Goal: Task Accomplishment & Management: Use online tool/utility

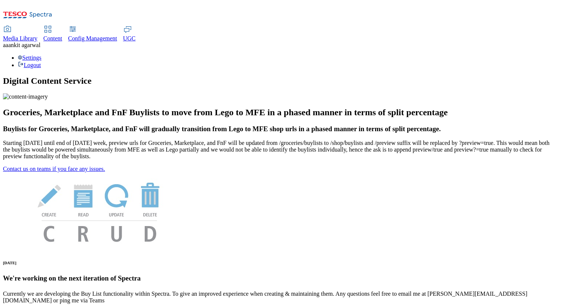
click at [62, 35] on span "Content" at bounding box center [52, 38] width 19 height 6
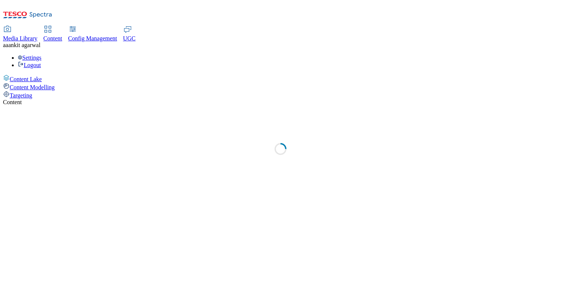
select select "group-comms"
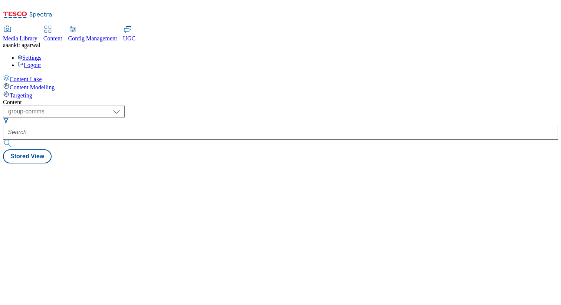
click at [32, 92] on span "Targeting" at bounding box center [21, 95] width 23 height 6
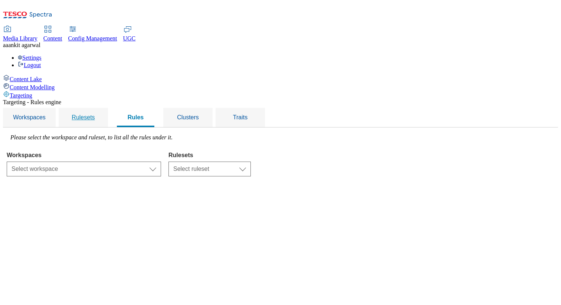
click at [99, 108] on div "Rulesets" at bounding box center [84, 117] width 32 height 19
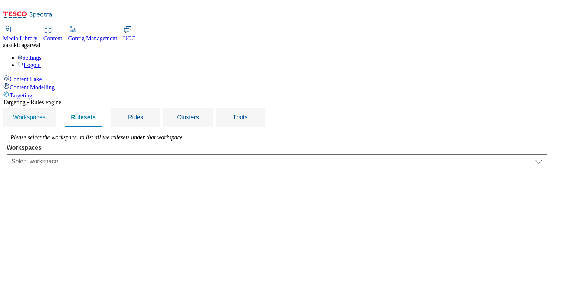
click at [46, 114] on span "Workspaces" at bounding box center [29, 117] width 33 height 6
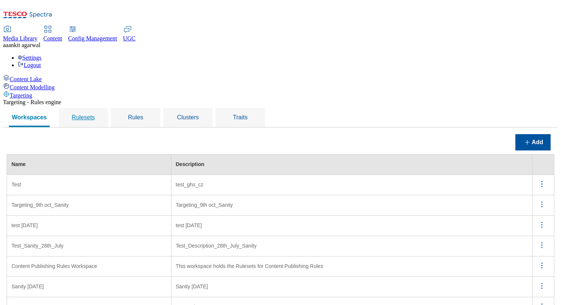
click at [95, 114] on span "Rulesets" at bounding box center [83, 117] width 23 height 6
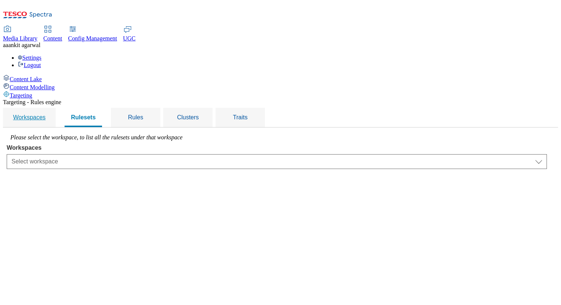
click at [46, 114] on span "Workspaces" at bounding box center [29, 117] width 33 height 6
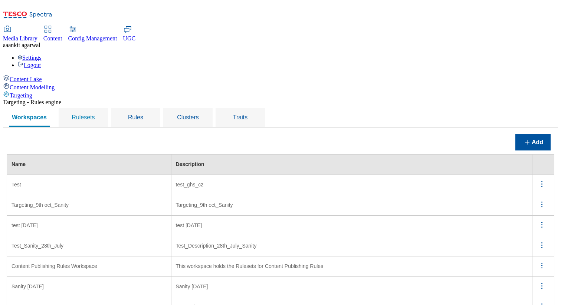
click at [99, 108] on div "Rulesets" at bounding box center [84, 117] width 32 height 19
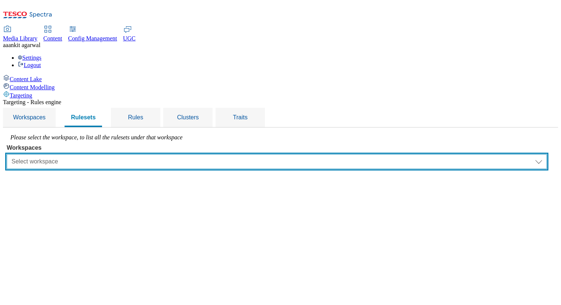
click at [166, 154] on select "Select workspace Test Targeting_9th oct_Sanity test 20th march Test_Sanity_28th…" at bounding box center [277, 161] width 540 height 15
select select "426de785-2df4-4ad9-b697-e4532924c380"
click at [100, 154] on select "Select workspace Test Targeting_9th oct_Sanity test 20th march Test_Sanity_28th…" at bounding box center [277, 161] width 540 height 15
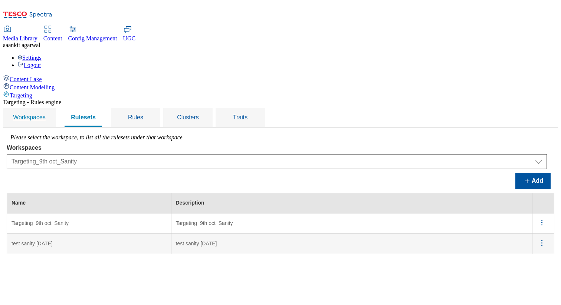
click at [47, 108] on div "Workspaces" at bounding box center [29, 117] width 35 height 19
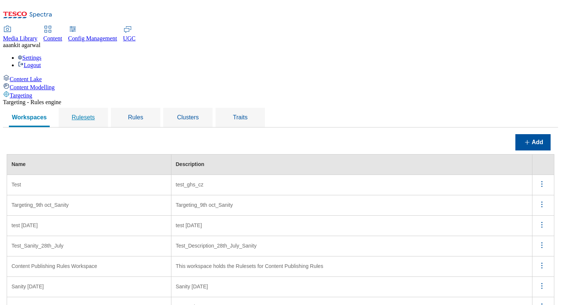
click at [95, 114] on span "Rulesets" at bounding box center [83, 117] width 23 height 6
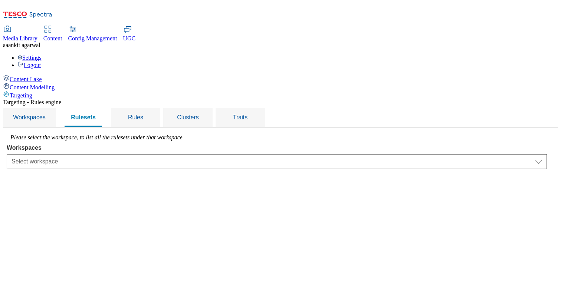
click at [194, 154] on select "Select workspace Test Targeting_9th oct_Sanity test 20th march Test_Sanity_28th…" at bounding box center [277, 161] width 540 height 15
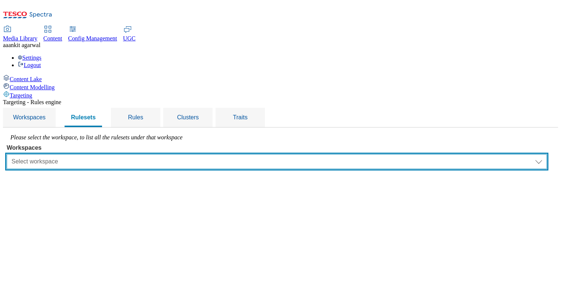
select select "426de785-2df4-4ad9-b697-e4532924c380"
click at [100, 154] on select "Select workspace Test Targeting_9th oct_Sanity test 20th march Test_Sanity_28th…" at bounding box center [277, 161] width 540 height 15
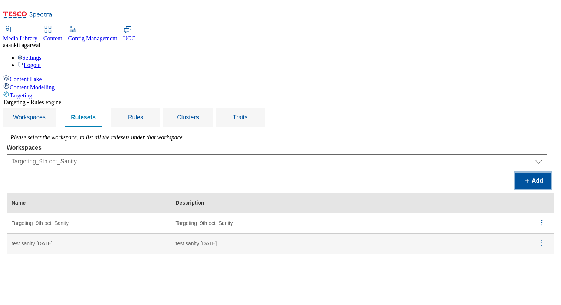
click at [542, 173] on button "Add" at bounding box center [532, 181] width 35 height 16
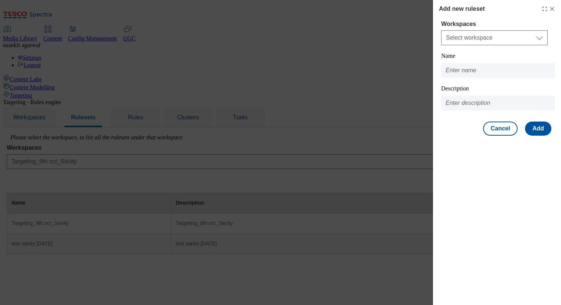
click at [552, 8] on line "Modal" at bounding box center [552, 8] width 3 height 3
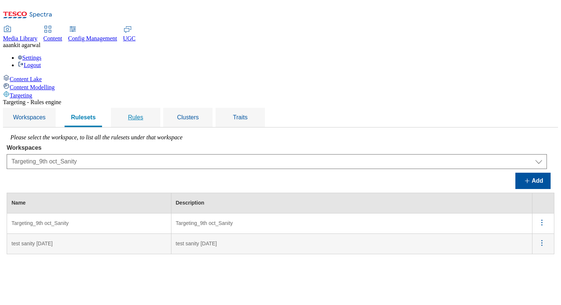
click at [143, 114] on span "Rules" at bounding box center [135, 117] width 15 height 6
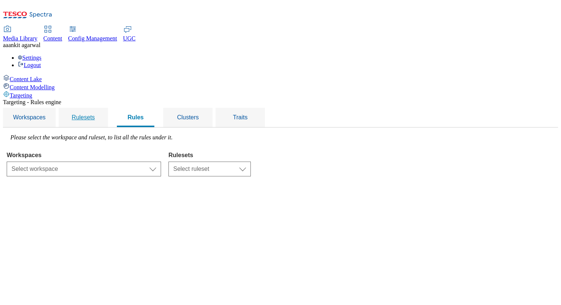
click at [95, 114] on span "Rulesets" at bounding box center [83, 117] width 23 height 6
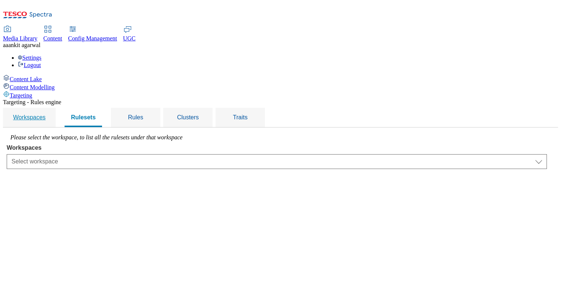
click at [46, 114] on span "Workspaces" at bounding box center [29, 117] width 33 height 6
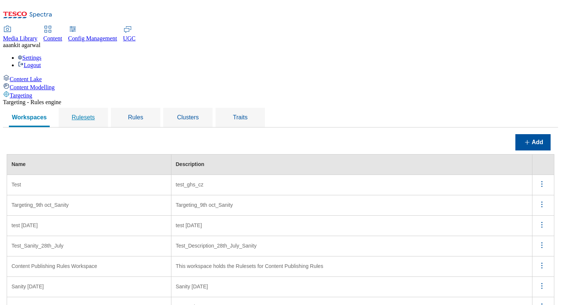
click at [95, 114] on span "Rulesets" at bounding box center [83, 117] width 23 height 6
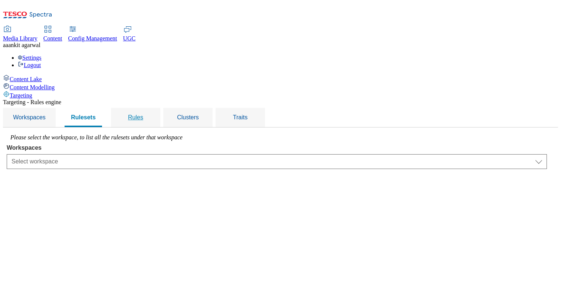
click at [151, 108] on div "Rules" at bounding box center [136, 117] width 32 height 19
